Goal: Task Accomplishment & Management: Complete application form

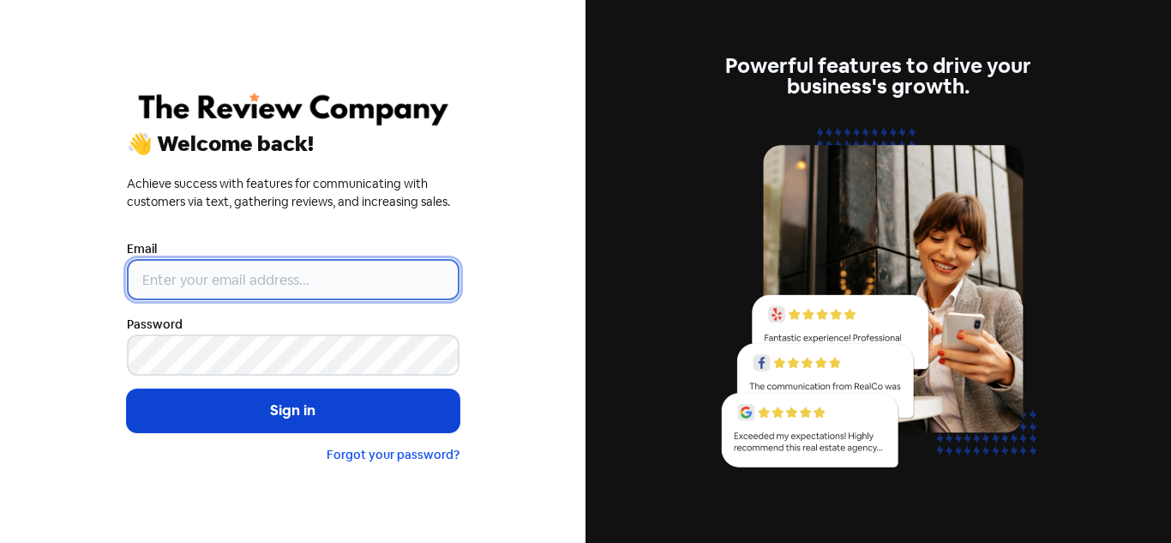
type input "[PERSON_NAME][EMAIL_ADDRESS][DOMAIN_NAME]"
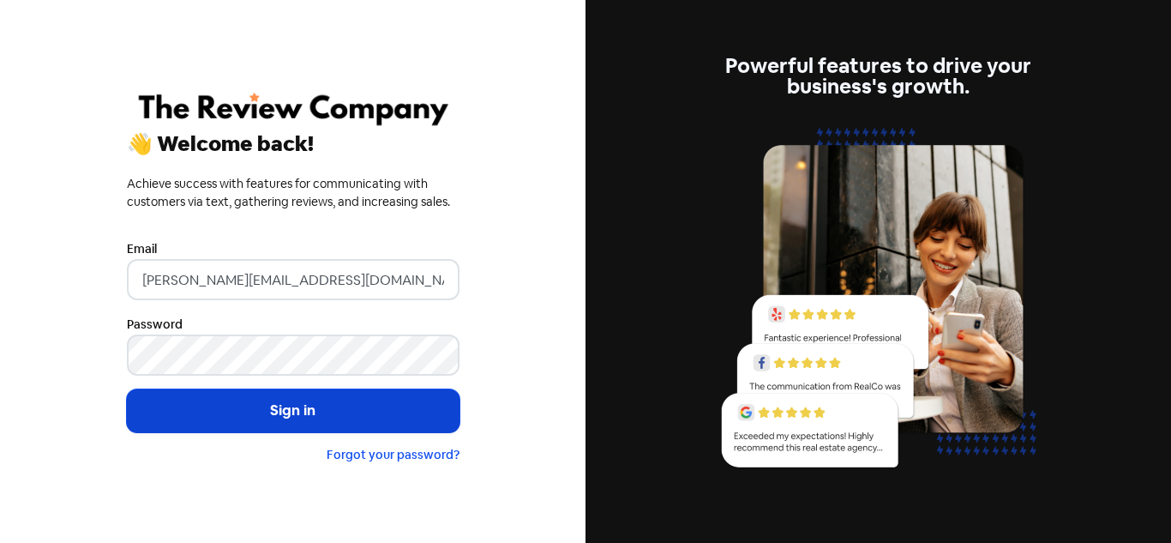
click at [249, 408] on button "Sign in" at bounding box center [293, 410] width 333 height 43
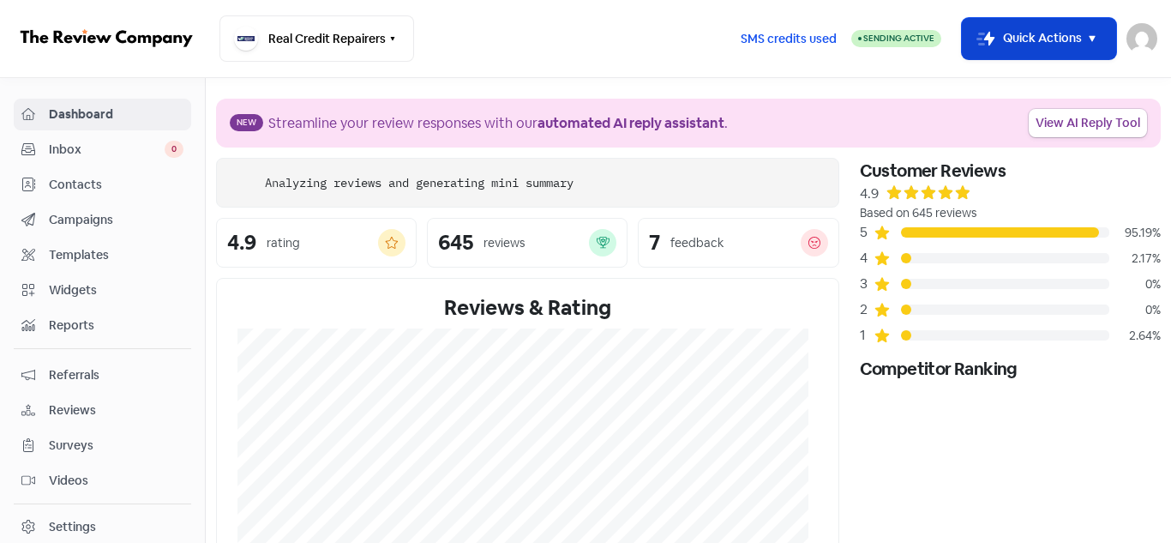
click at [1011, 30] on button "Icon For Thunder-move Quick Actions" at bounding box center [1039, 38] width 154 height 41
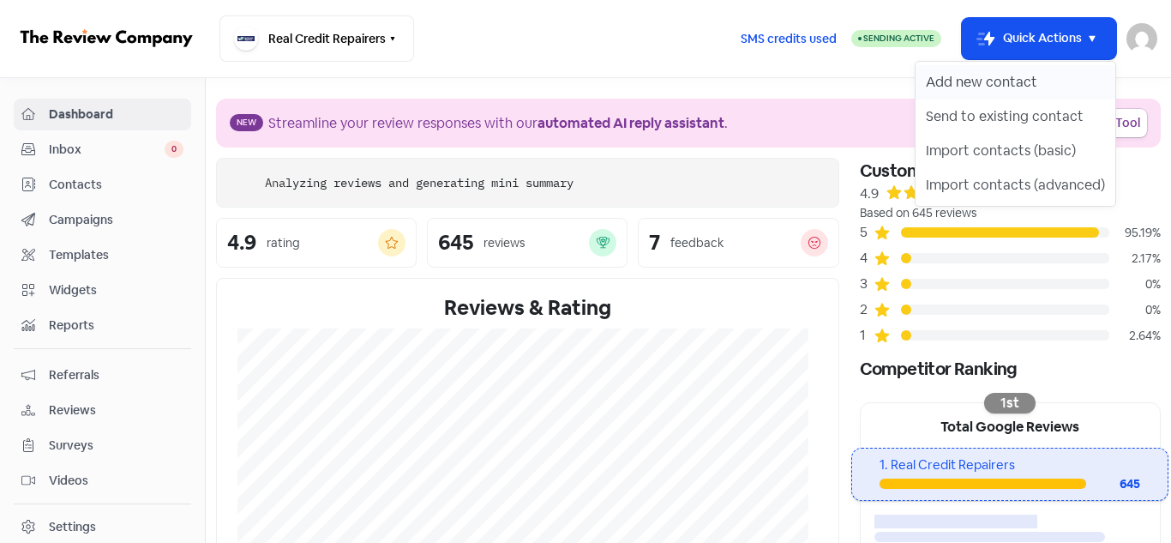
click at [1012, 75] on button "Add new contact" at bounding box center [1016, 82] width 200 height 34
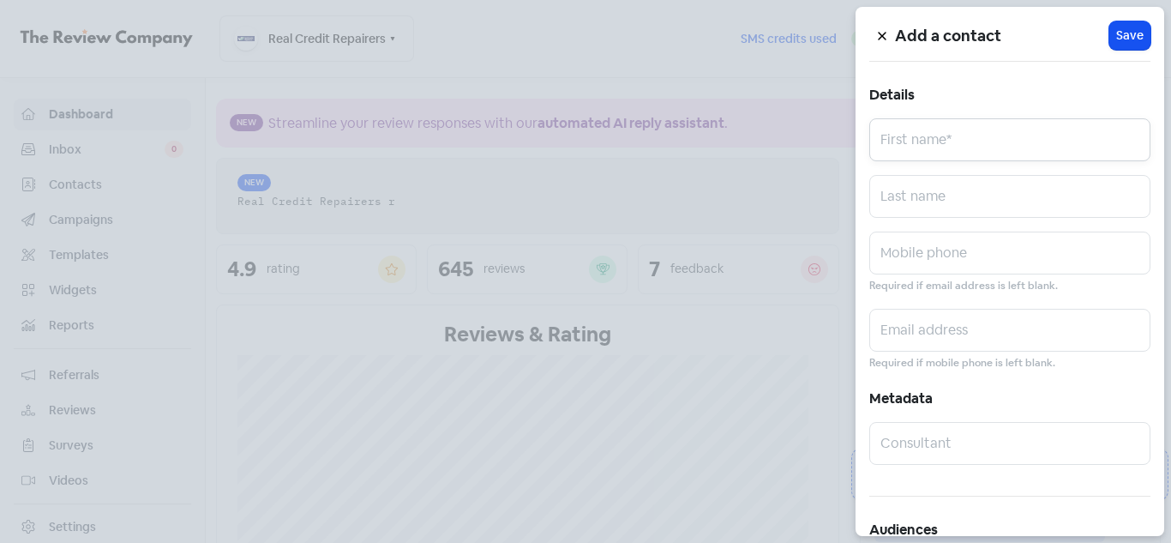
click at [948, 142] on input "text" at bounding box center [1009, 139] width 281 height 43
paste input "[PERSON_NAME]"
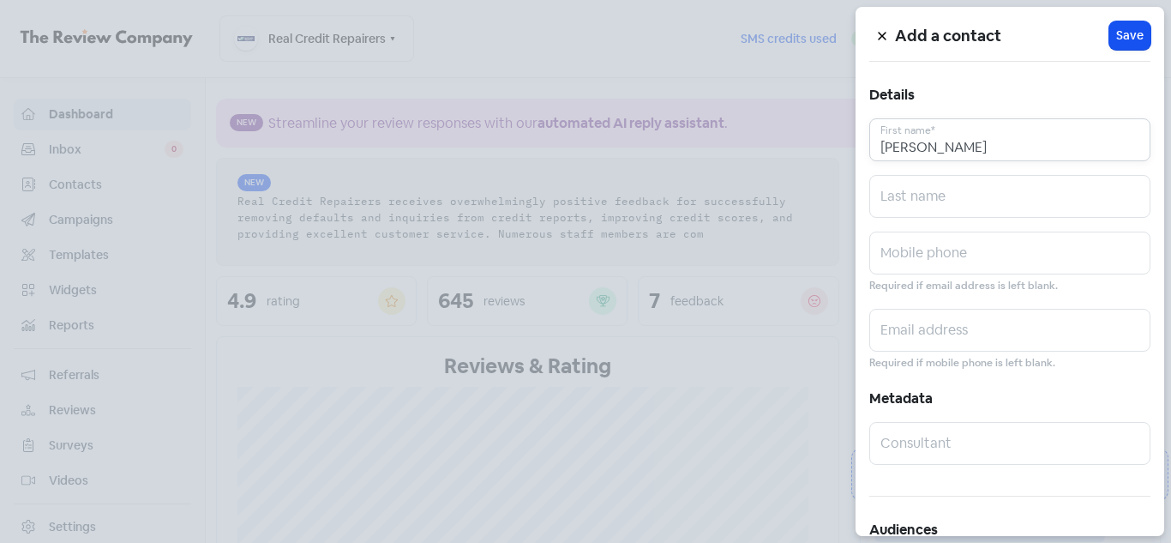
drag, startPoint x: 937, startPoint y: 146, endPoint x: 1003, endPoint y: 145, distance: 66.0
click at [1003, 145] on input "[PERSON_NAME]" at bounding box center [1009, 139] width 281 height 43
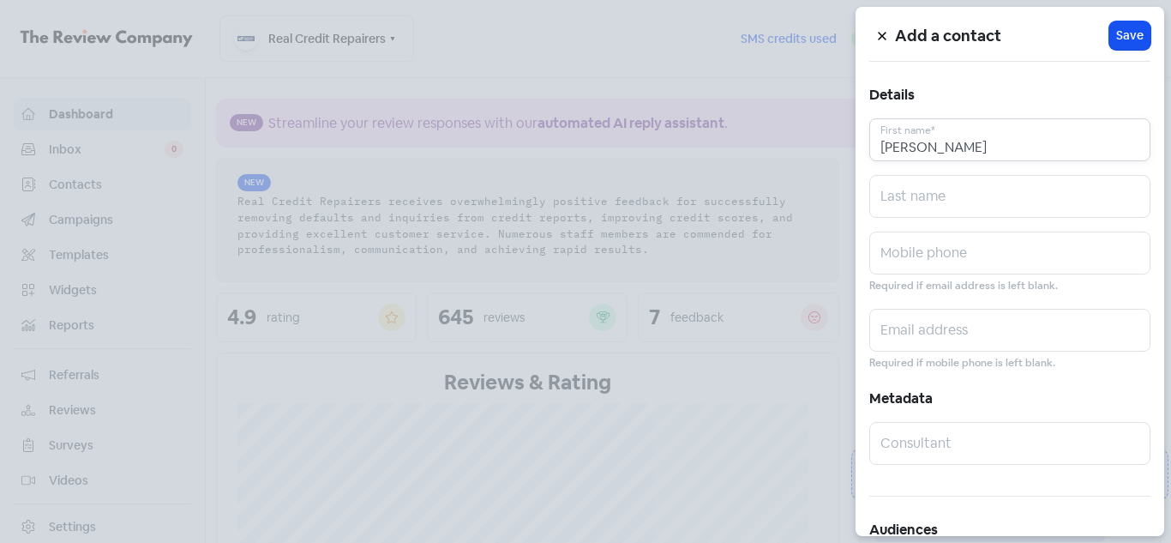
type input "[PERSON_NAME]"
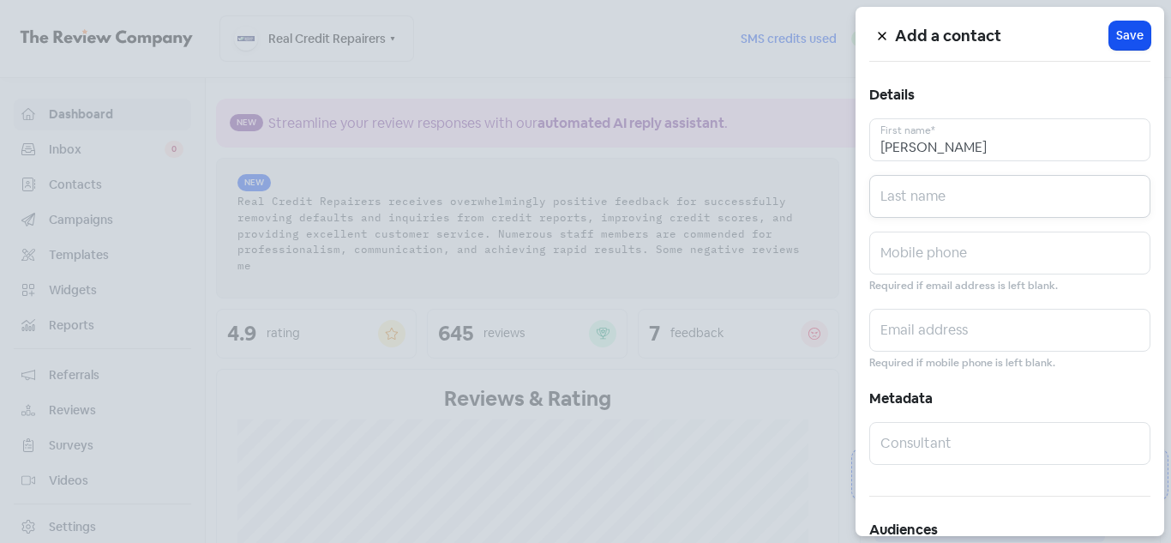
click at [940, 195] on input "text" at bounding box center [1009, 196] width 281 height 43
paste input "[PERSON_NAME]"
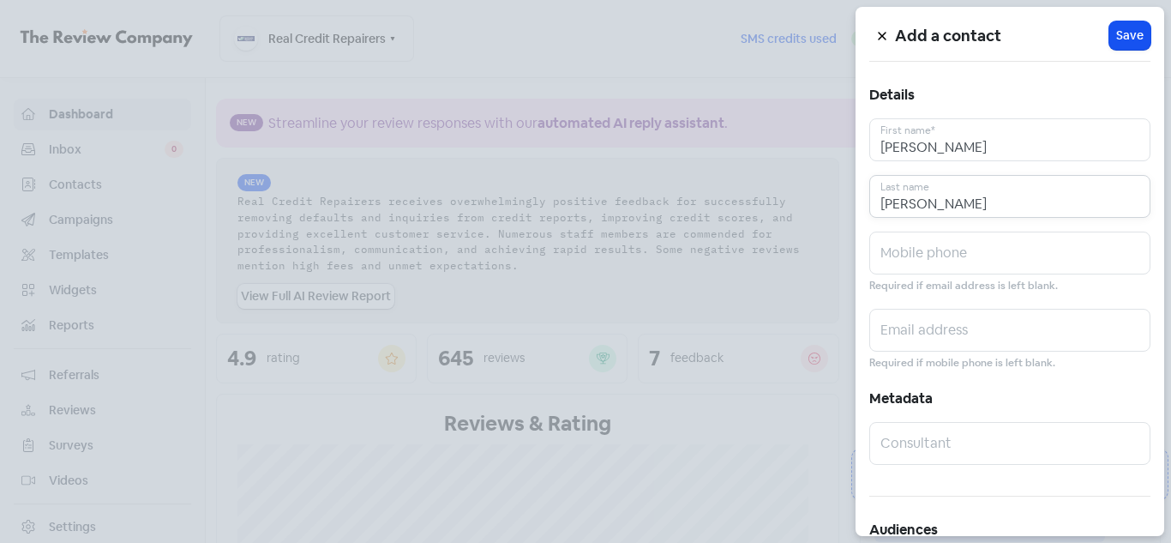
type input "[PERSON_NAME]"
click at [974, 135] on input "[PERSON_NAME]" at bounding box center [1009, 139] width 281 height 43
type input "[PERSON_NAME]"
click at [899, 259] on input "text" at bounding box center [1009, 252] width 281 height 43
paste input "0468725854"
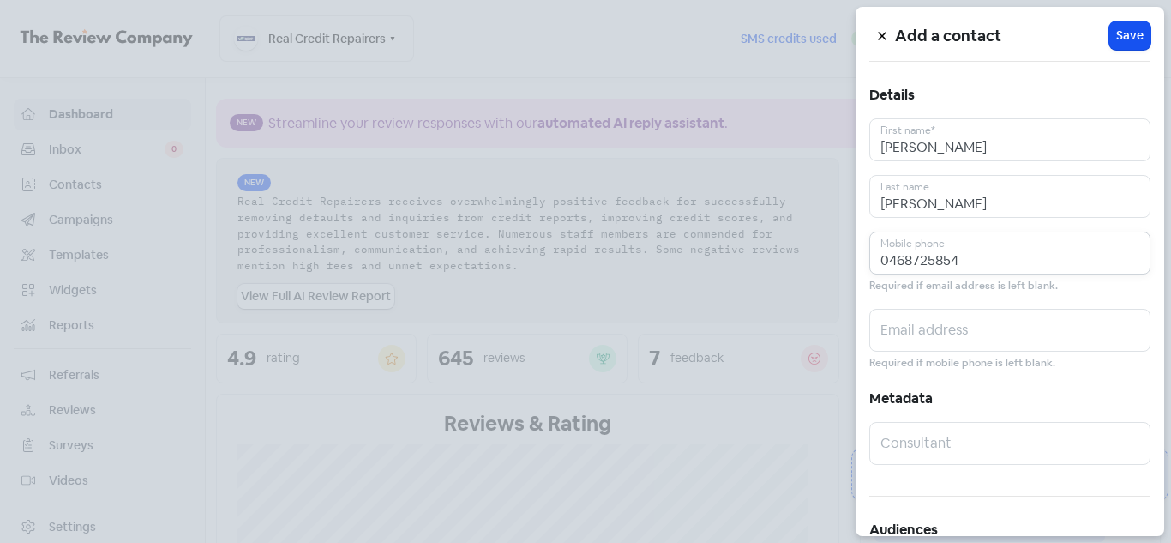
type input "0468725854"
click at [916, 329] on input "text" at bounding box center [1009, 330] width 281 height 43
paste input "[EMAIL_ADDRESS][DOMAIN_NAME]"
type input "[EMAIL_ADDRESS][DOMAIN_NAME]"
click at [1135, 33] on button "Icon For Loading Save" at bounding box center [1129, 35] width 41 height 28
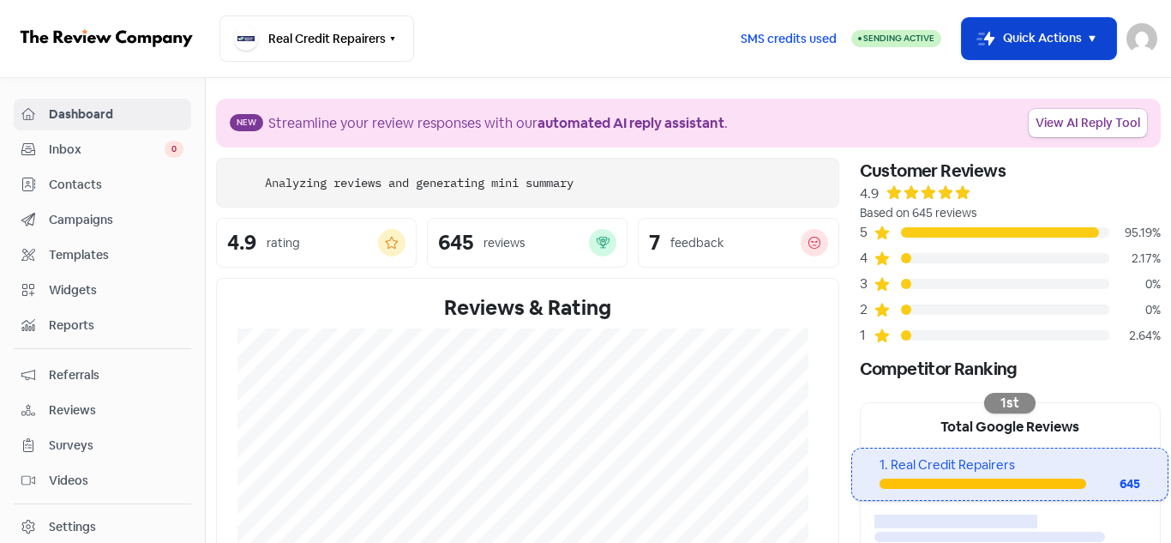
click at [1020, 55] on button "Icon For Thunder-move Quick Actions" at bounding box center [1039, 38] width 154 height 41
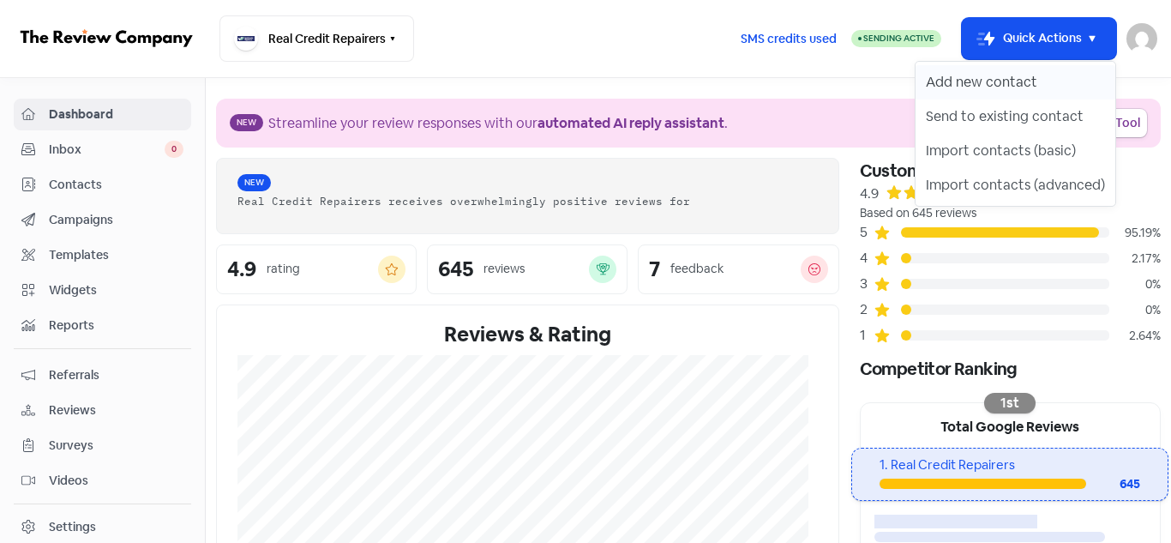
click at [1006, 84] on button "Add new contact" at bounding box center [1016, 82] width 200 height 34
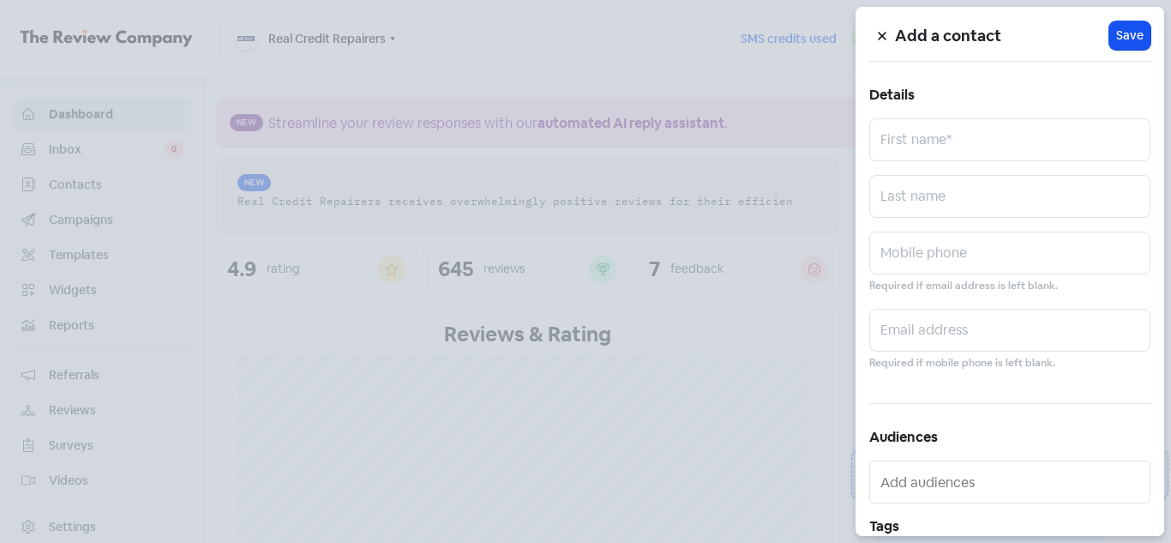
click at [940, 146] on div "Add a contact Icon For Loading Save Details First name* Last name Mobile phone …" at bounding box center [1010, 271] width 309 height 529
click at [940, 146] on input "text" at bounding box center [1009, 139] width 281 height 43
paste input "Trilochan Dass"
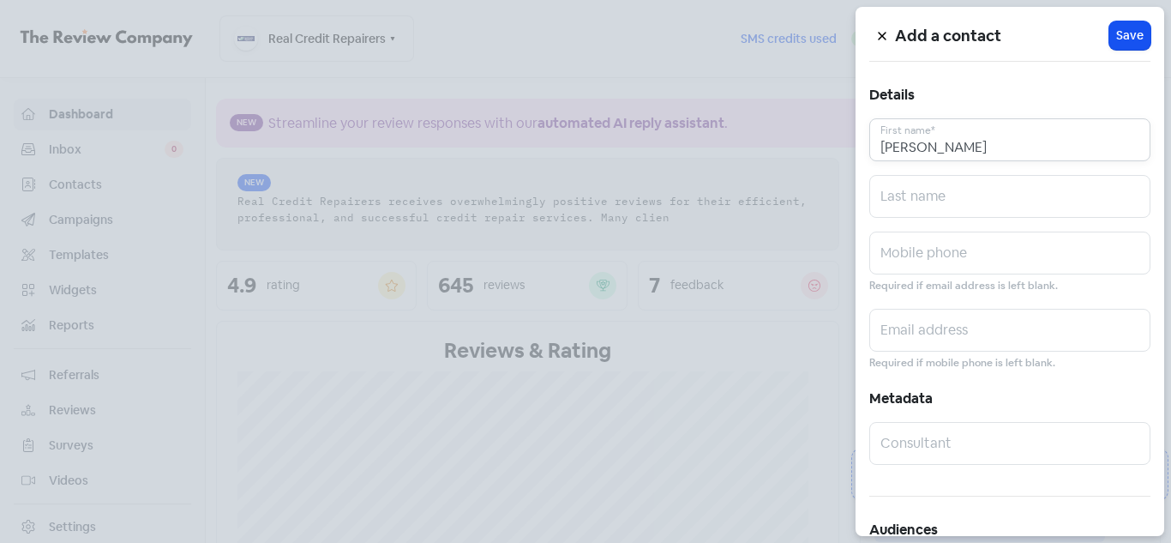
drag, startPoint x: 942, startPoint y: 145, endPoint x: 988, endPoint y: 142, distance: 46.4
click at [988, 142] on input "Trilochan Dass" at bounding box center [1009, 139] width 281 height 43
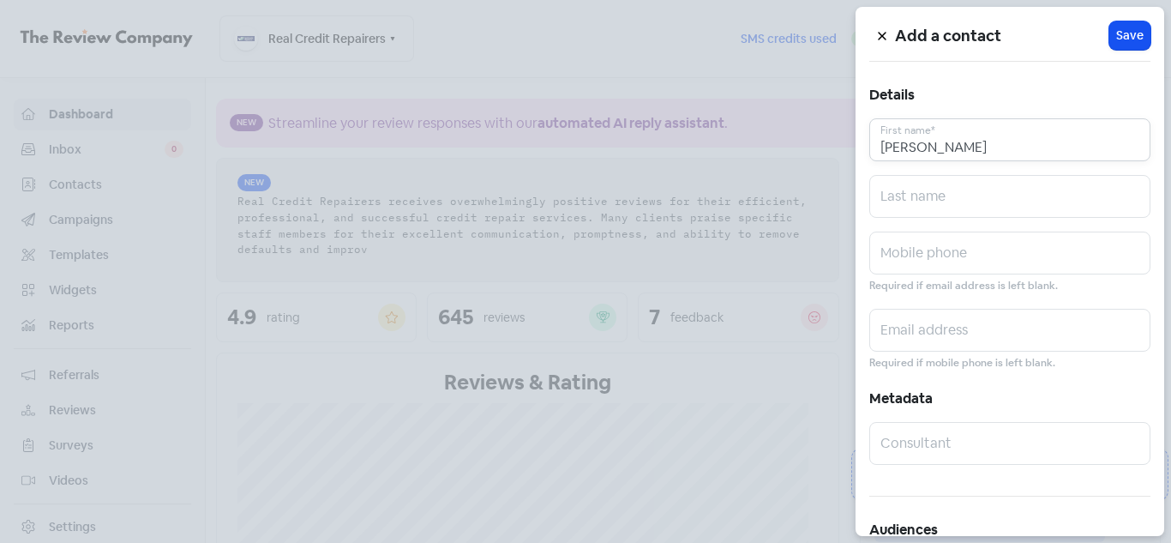
type input "Trilochan"
click at [916, 186] on input "text" at bounding box center [1009, 196] width 281 height 43
paste input "Dass"
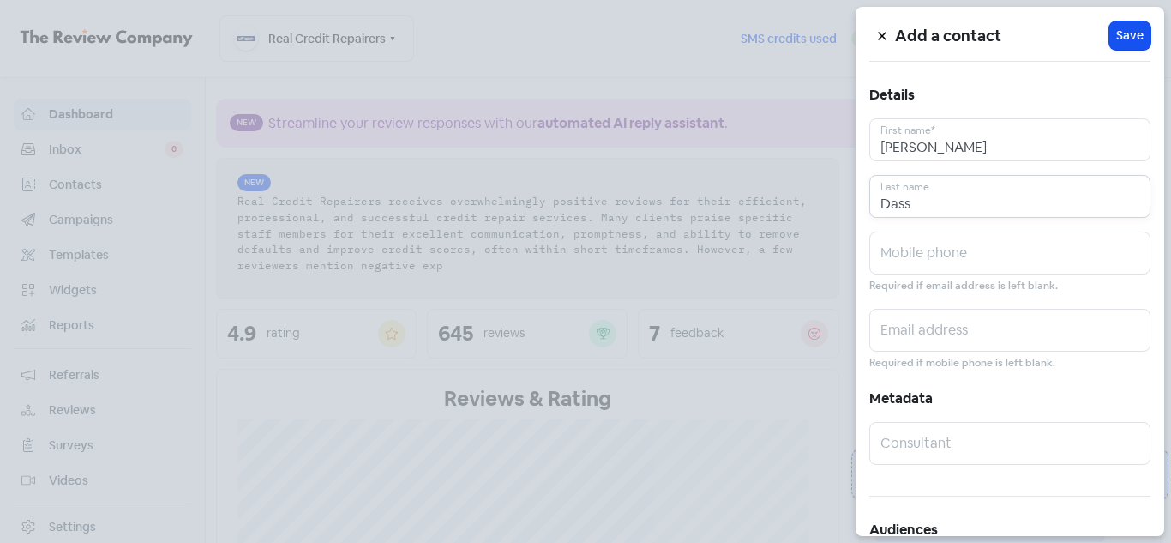
type input "Dass"
click at [971, 147] on input "Trilochan" at bounding box center [1009, 139] width 281 height 43
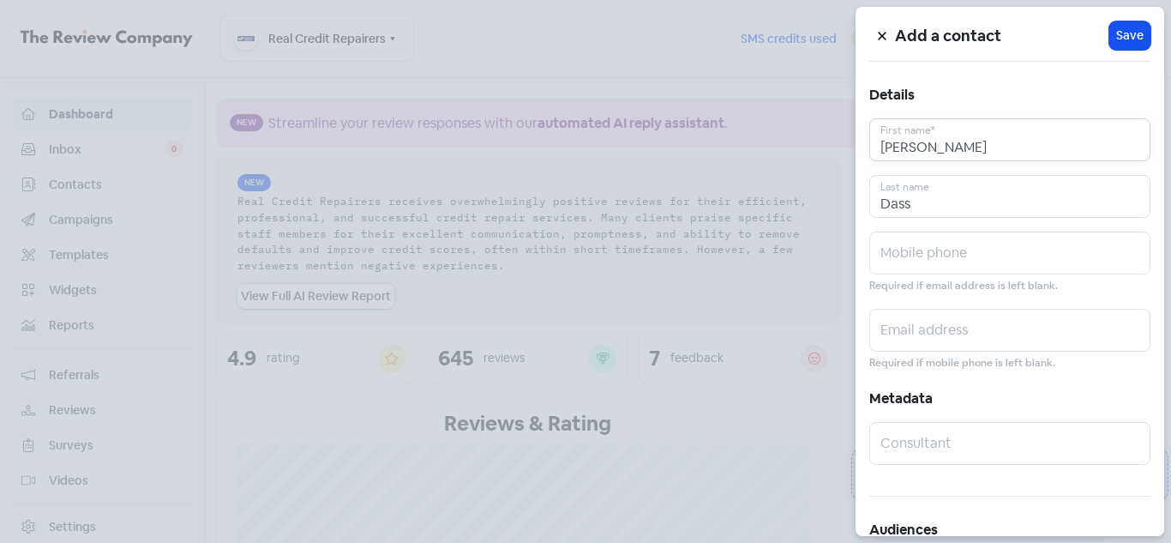
type input "Trilochan"
click at [920, 255] on input "text" at bounding box center [1009, 252] width 281 height 43
paste input "0469726671"
type input "0469726671"
click at [929, 339] on input "text" at bounding box center [1009, 330] width 281 height 43
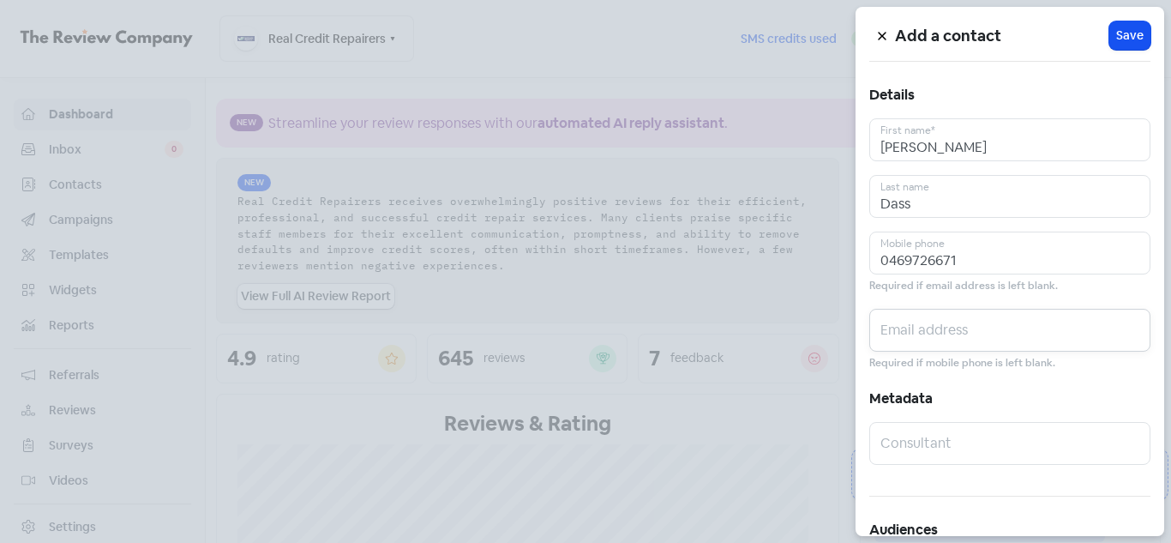
paste input "trilochan0032@gmail.com"
type input "trilochan0032@gmail.com"
click at [1121, 40] on span "Save" at bounding box center [1129, 36] width 27 height 18
